Goal: Information Seeking & Learning: Learn about a topic

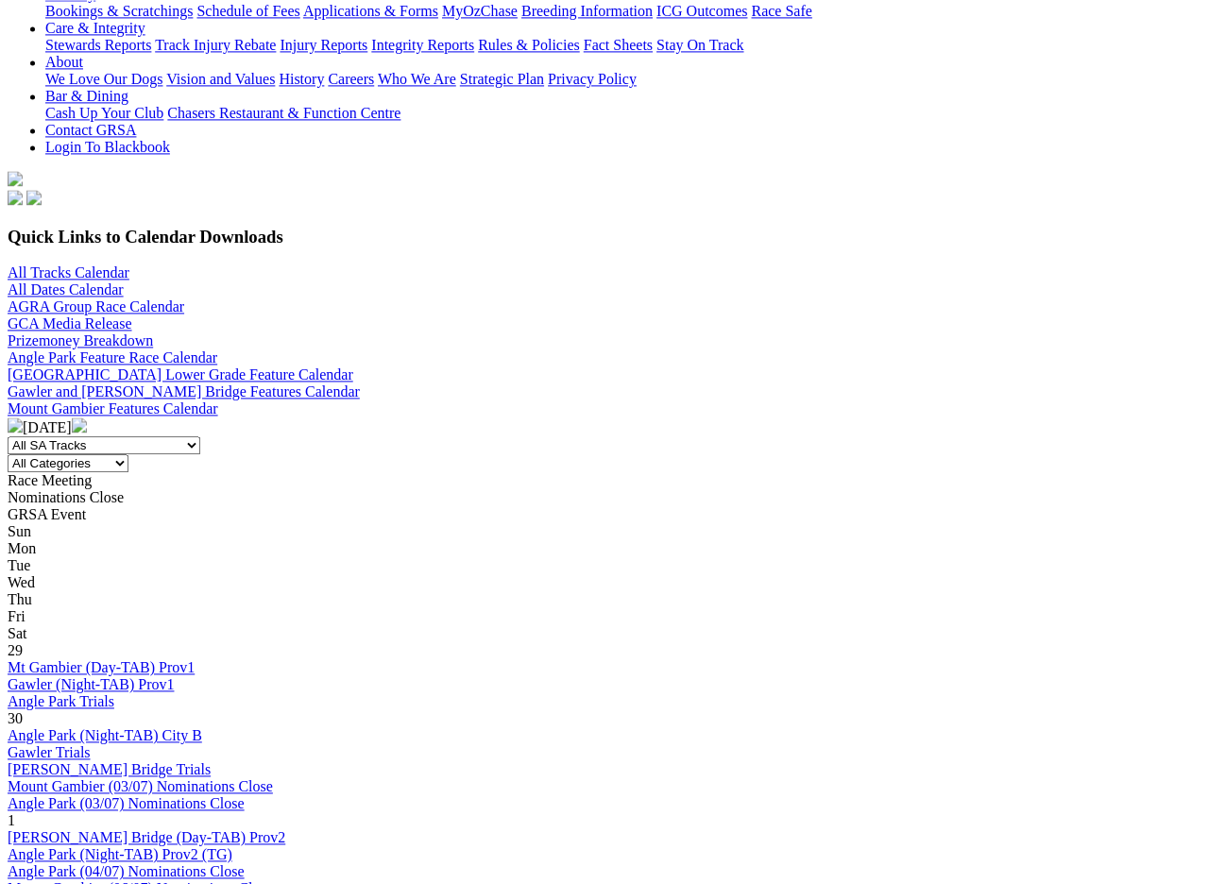
scroll to position [407, 0]
click at [87, 418] on img at bounding box center [79, 425] width 15 height 15
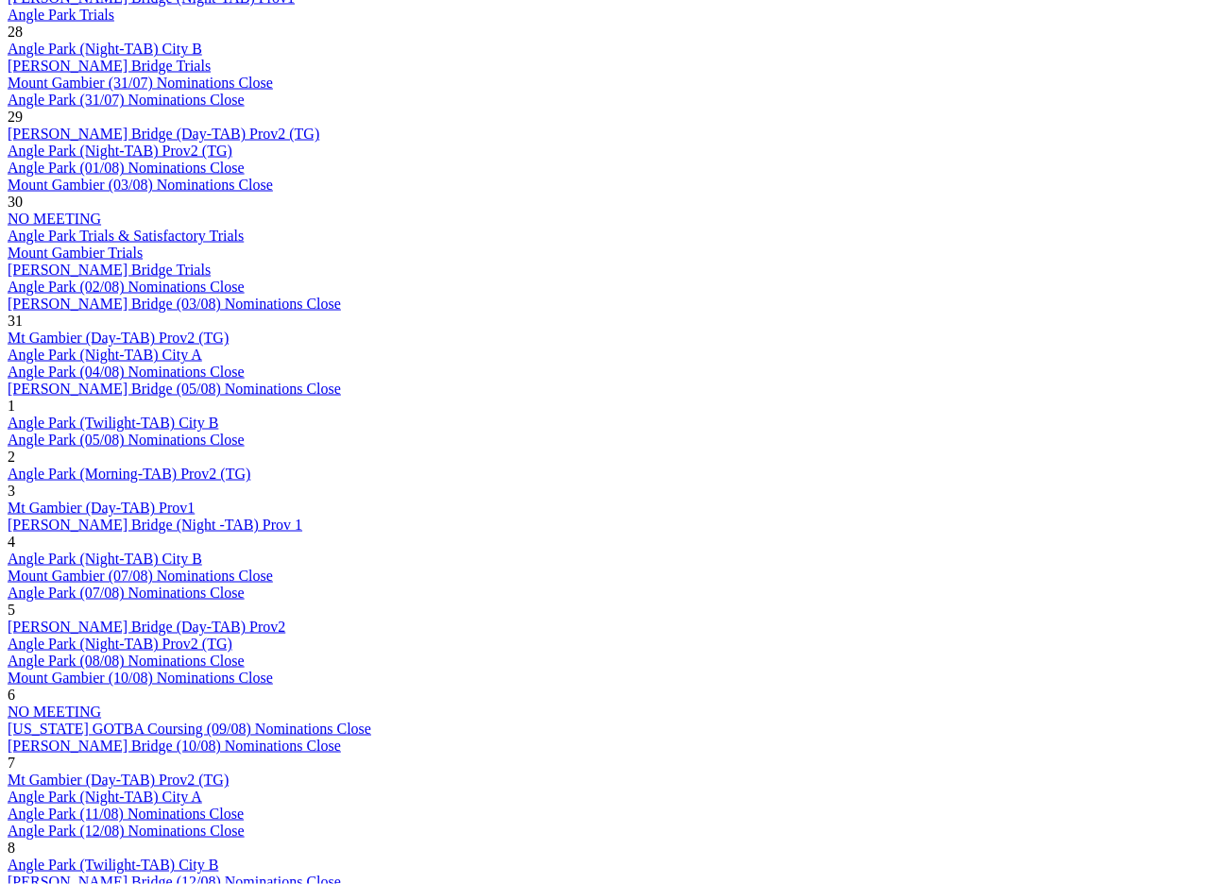
scroll to position [1091, 0]
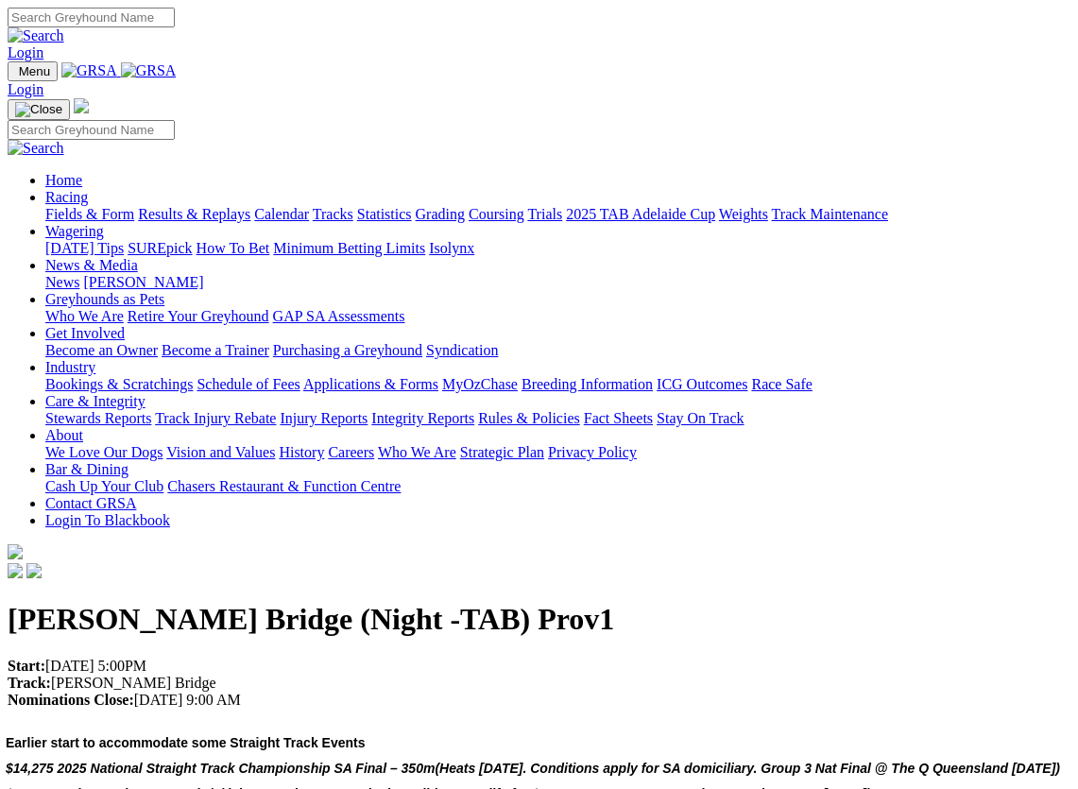
click at [268, 786] on span "(First 6 under Heat & Final conditions qualify for $2,095 event. Reserves and N…" at bounding box center [548, 793] width 645 height 15
click at [88, 189] on link "Racing" at bounding box center [66, 197] width 43 height 16
click at [309, 206] on link "Calendar" at bounding box center [281, 214] width 55 height 16
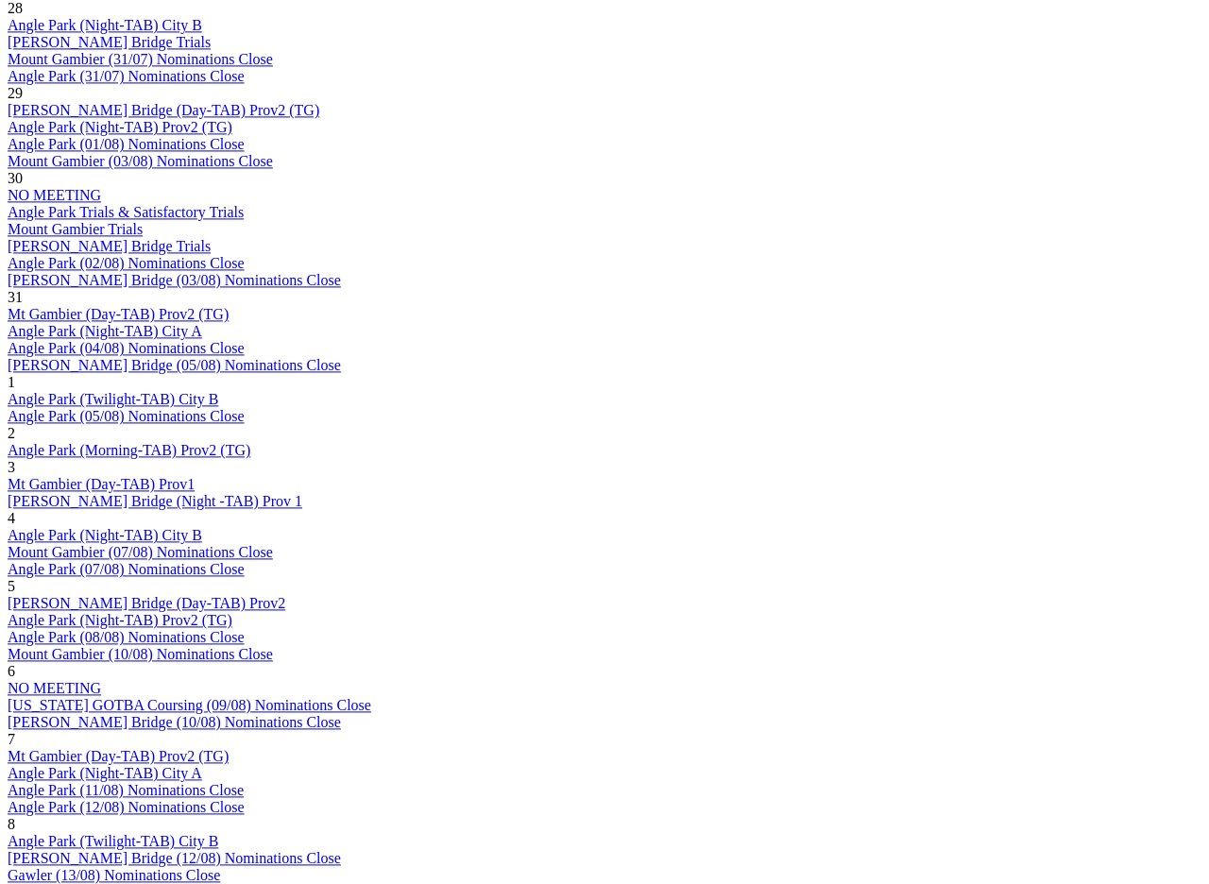
scroll to position [1120, 0]
